Goal: Task Accomplishment & Management: Use online tool/utility

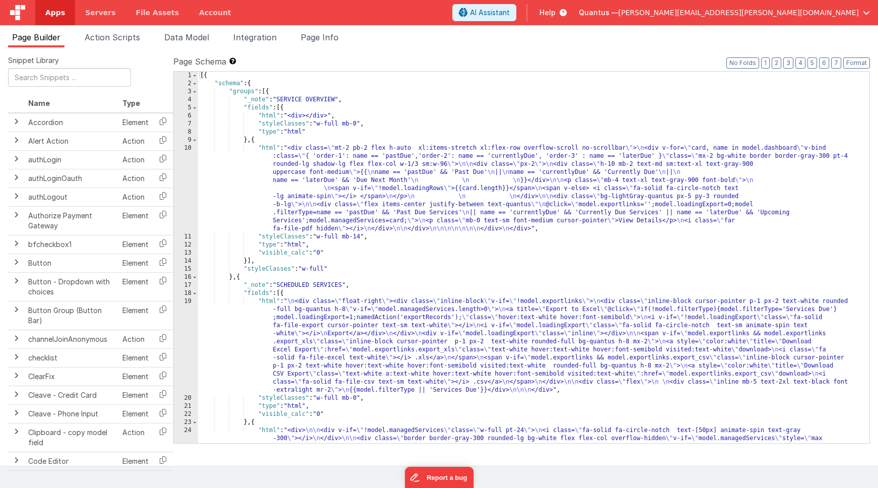
click at [53, 12] on span "Apps" at bounding box center [55, 13] width 20 height 10
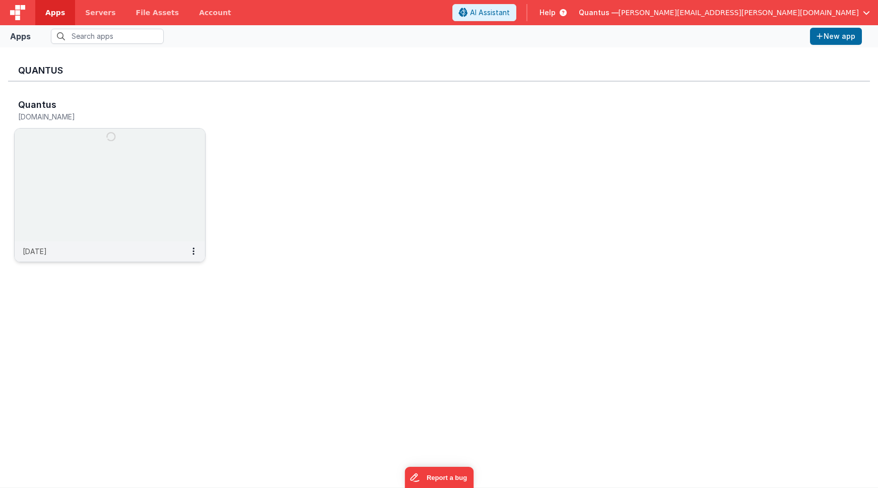
click at [87, 141] on img at bounding box center [110, 184] width 190 height 113
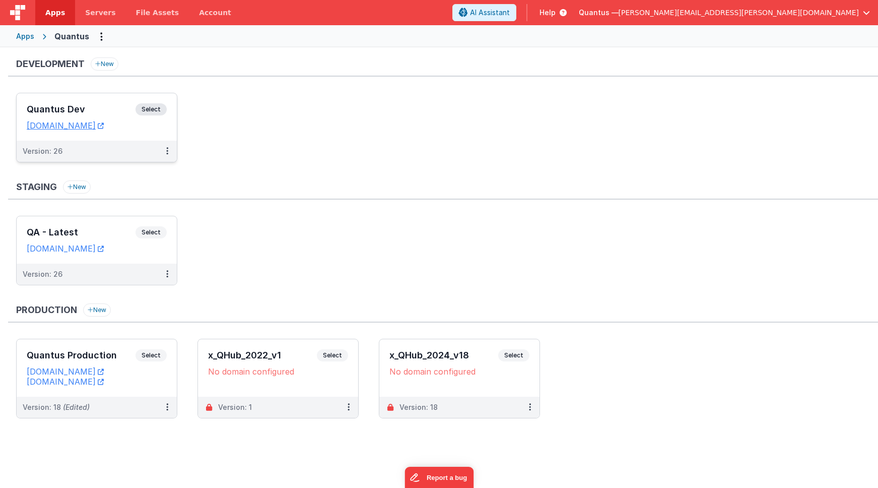
click at [104, 111] on h3 "Quantus Dev" at bounding box center [81, 109] width 109 height 10
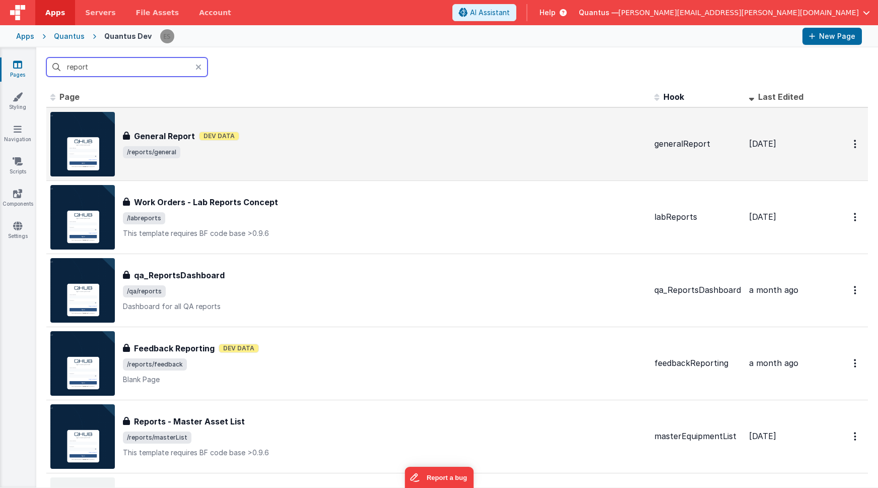
type input "report"
click at [337, 160] on div "General Report General Report Dev Data /reports/general" at bounding box center [348, 144] width 596 height 64
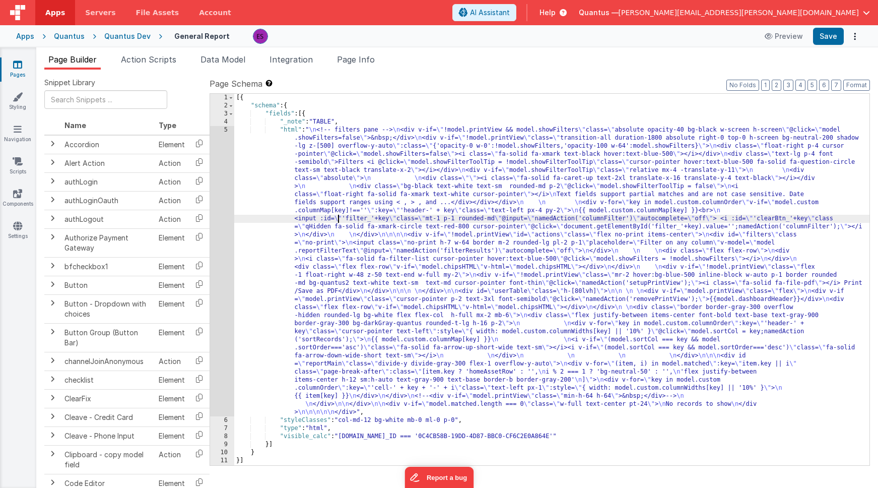
click at [339, 221] on div "[{ "schema" : { "fields" : [{ "_note" : "TABLE" , "html" : " \n <!-- filters pa…" at bounding box center [551, 287] width 635 height 387
click at [295, 205] on div "[{ "schema" : { "fields" : [{ "_note" : "TABLE" , "html" : " \n <!-- filters pa…" at bounding box center [551, 287] width 635 height 387
click at [216, 235] on div "5" at bounding box center [222, 271] width 24 height 290
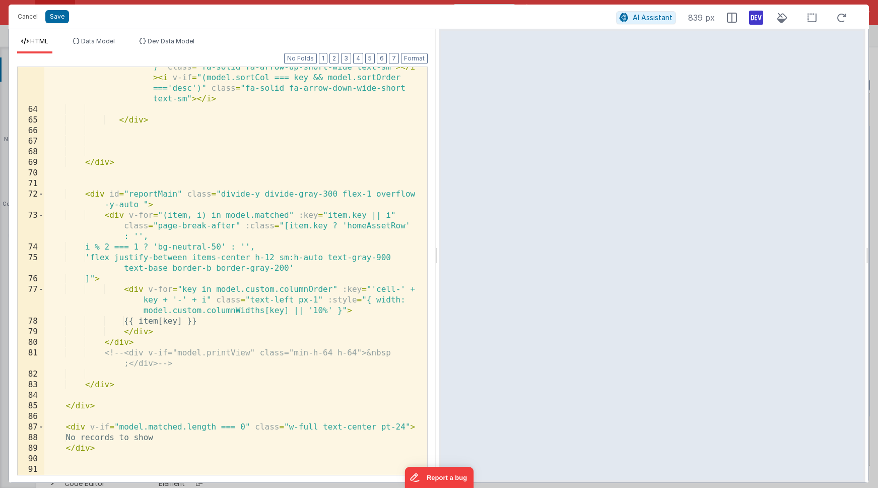
scroll to position [1158, 0]
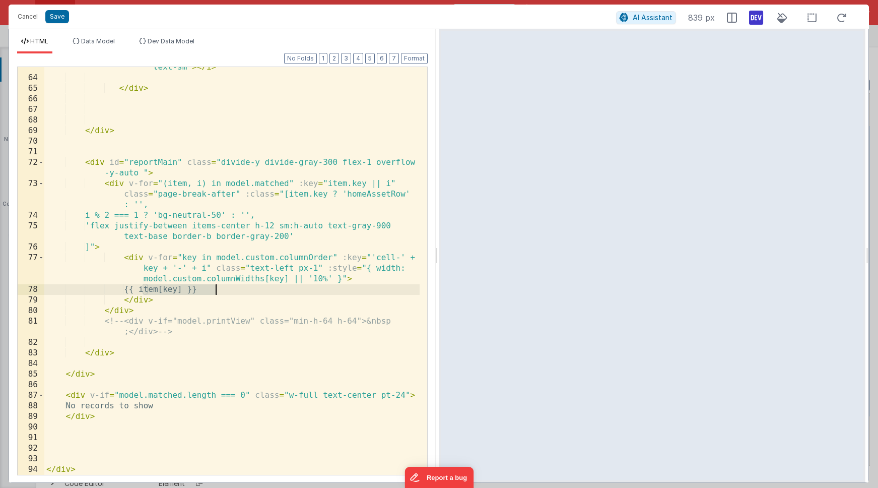
drag, startPoint x: 142, startPoint y: 290, endPoint x: 258, endPoint y: 289, distance: 116.9
click at [258, 289] on div "< i v-if = "(model.sortCol === key && model.sortOrder==='asc' )" class = "fa-so…" at bounding box center [231, 255] width 375 height 471
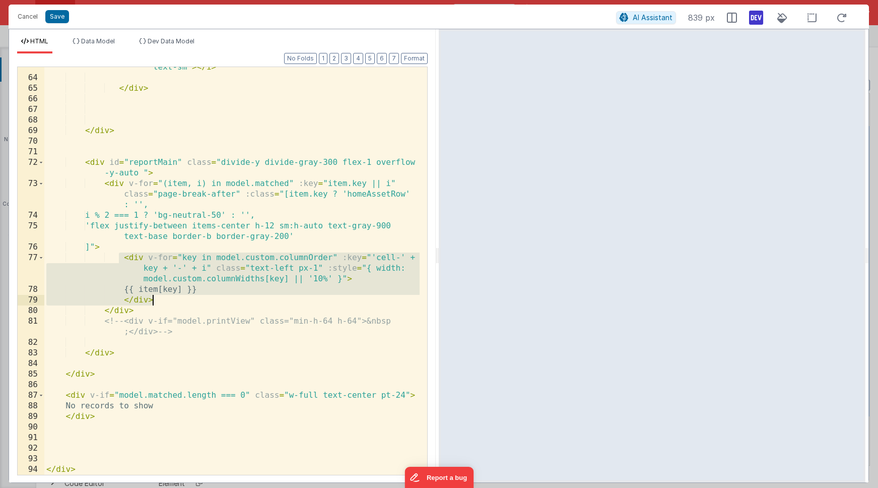
drag, startPoint x: 123, startPoint y: 262, endPoint x: 207, endPoint y: 301, distance: 91.7
click at [207, 301] on div "< i v-if = "(model.sortCol === key && model.sortOrder==='asc' )" class = "fa-so…" at bounding box center [231, 255] width 375 height 471
click at [141, 290] on div "< i v-if = "(model.sortCol === key && model.sortOrder==='asc' )" class = "fa-so…" at bounding box center [231, 255] width 375 height 471
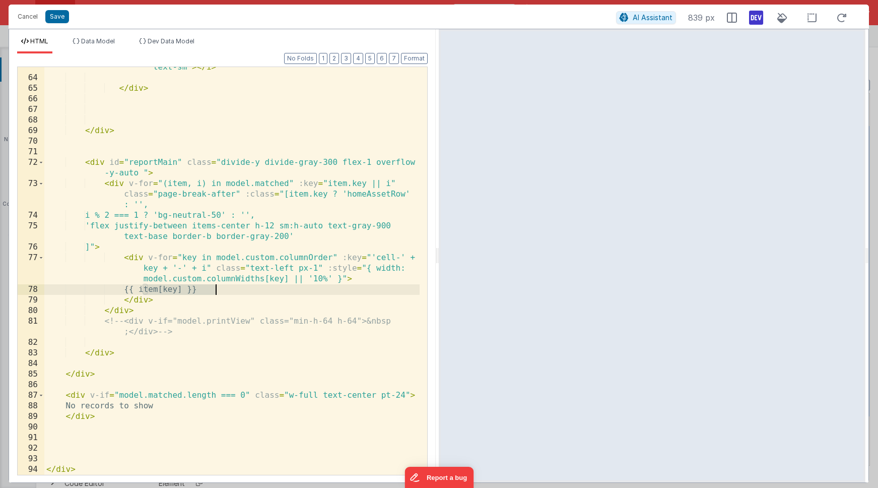
drag, startPoint x: 143, startPoint y: 290, endPoint x: 239, endPoint y: 291, distance: 96.2
click at [239, 291] on div "< i v-if = "(model.sortCol === key && model.sortOrder==='asc' )" class = "fa-so…" at bounding box center [231, 255] width 375 height 471
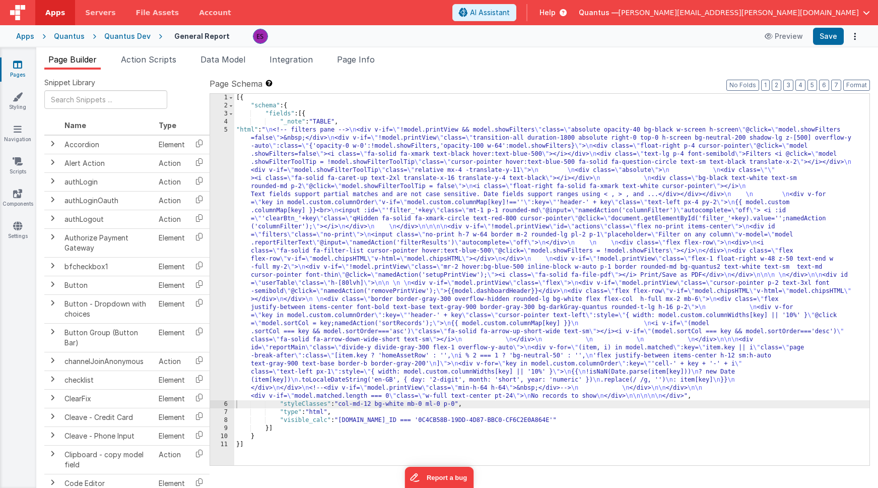
click at [270, 229] on div "[{ "schema" : { "fields" : [{ "_note" : "TABLE" , "html" : " \n <!-- filters pa…" at bounding box center [551, 287] width 635 height 387
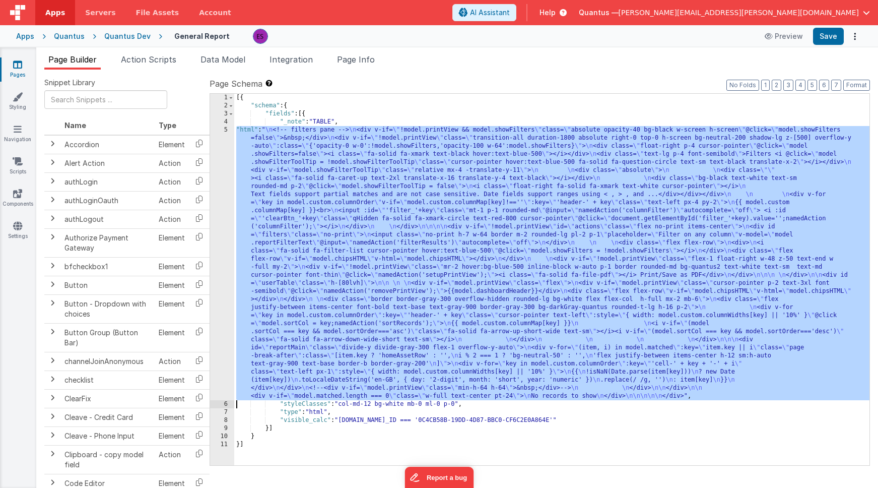
click at [220, 238] on div "5" at bounding box center [222, 263] width 24 height 274
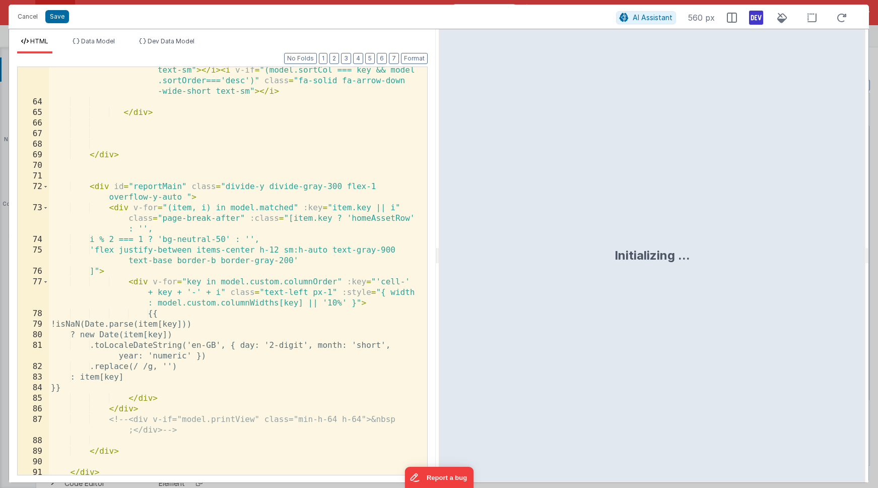
scroll to position [1243, 0]
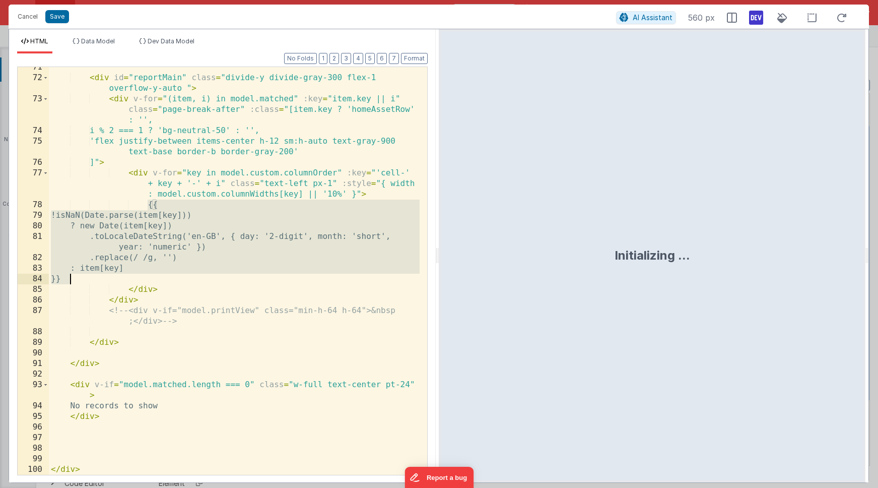
drag, startPoint x: 147, startPoint y: 204, endPoint x: 141, endPoint y: 280, distance: 75.8
click at [141, 280] on div "< div id = "reportMain" class = "divide-y divide-gray-300 flex-1 overflow-y-aut…" at bounding box center [234, 276] width 371 height 429
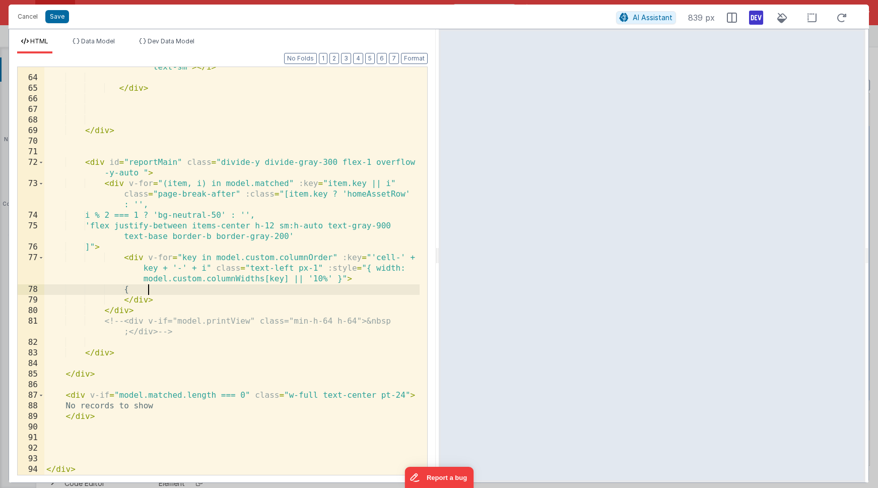
scroll to position [1158, 0]
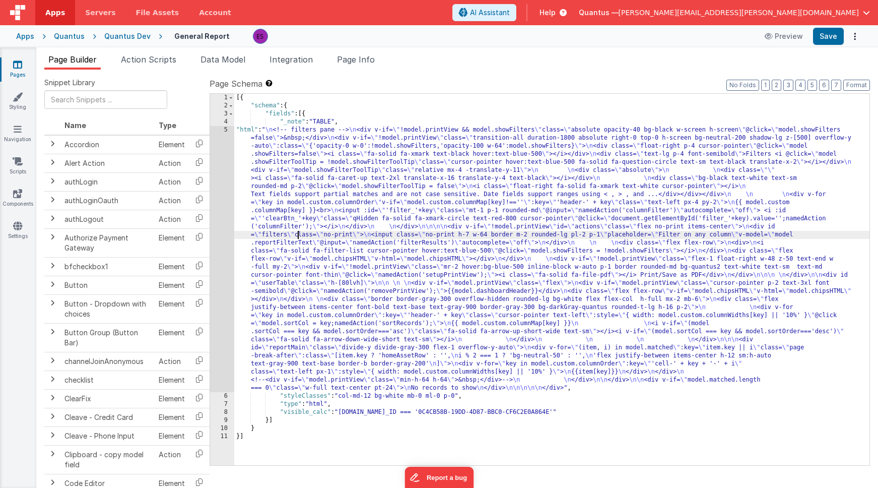
click at [298, 232] on div "[{ "schema" : { "fields" : [{ "_note" : "TABLE" , "html" : " \n <!-- filters pa…" at bounding box center [551, 287] width 635 height 387
click at [221, 257] on div "5" at bounding box center [222, 259] width 24 height 266
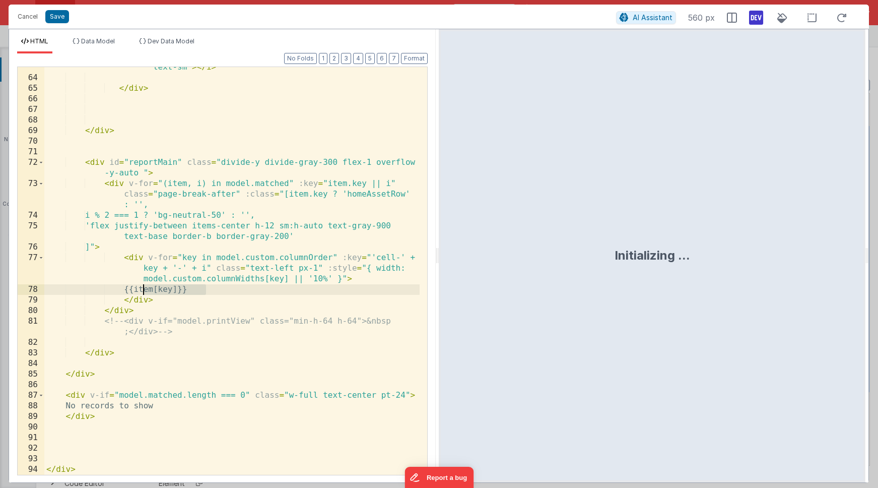
drag, startPoint x: 215, startPoint y: 289, endPoint x: 143, endPoint y: 287, distance: 72.1
click at [143, 287] on div "< i v-if = "(model.sortCol === key && model.sortOrder==='asc' )" class = "fa-so…" at bounding box center [231, 255] width 375 height 471
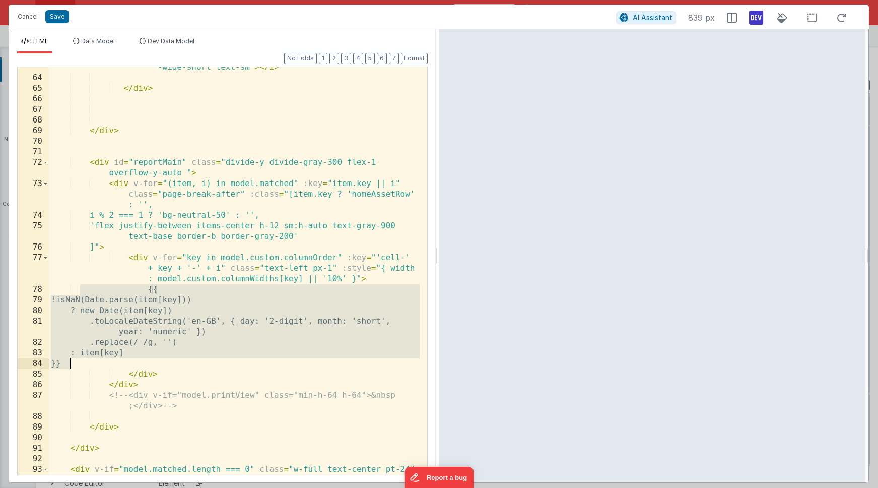
drag, startPoint x: 80, startPoint y: 287, endPoint x: 229, endPoint y: 362, distance: 166.7
click at [229, 362] on div "< i v-if = "(model.sortCol === key && model.sortOrder ==='asc')" class = "fa-so…" at bounding box center [234, 261] width 371 height 482
click at [233, 358] on div "< i v-if = "(model.sortCol === key && model.sortOrder ==='asc')" class = "fa-so…" at bounding box center [234, 261] width 371 height 482
